Goal: Task Accomplishment & Management: Manage account settings

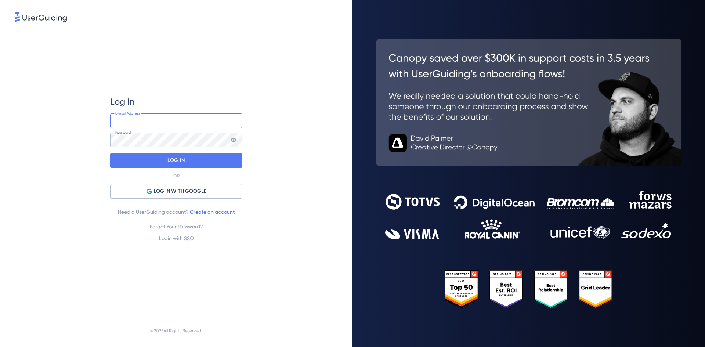
click at [153, 122] on input "email" at bounding box center [176, 121] width 132 height 15
click at [226, 77] on div "Log In E-mail Address Password LOG IN OR LOG IN WITH GOOGLE Need a UserGuiding …" at bounding box center [176, 169] width 132 height 291
click at [183, 123] on input "email" at bounding box center [176, 121] width 132 height 15
click at [139, 123] on input "email" at bounding box center [176, 121] width 132 height 15
paste input "[EMAIL_ADDRESS][DOMAIN_NAME]"
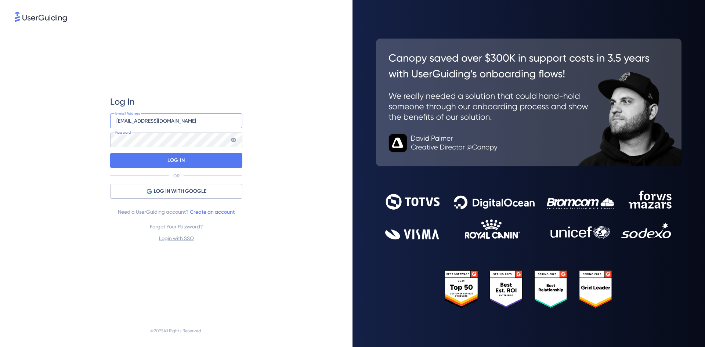
type input "[EMAIL_ADDRESS][DOMAIN_NAME]"
click at [303, 142] on div "Log In [EMAIL_ADDRESS][DOMAIN_NAME] E-mail Address Password LOG IN OR LOG IN WI…" at bounding box center [176, 169] width 323 height 291
click at [229, 163] on div "LOG IN" at bounding box center [176, 160] width 132 height 15
